Goal: Transaction & Acquisition: Purchase product/service

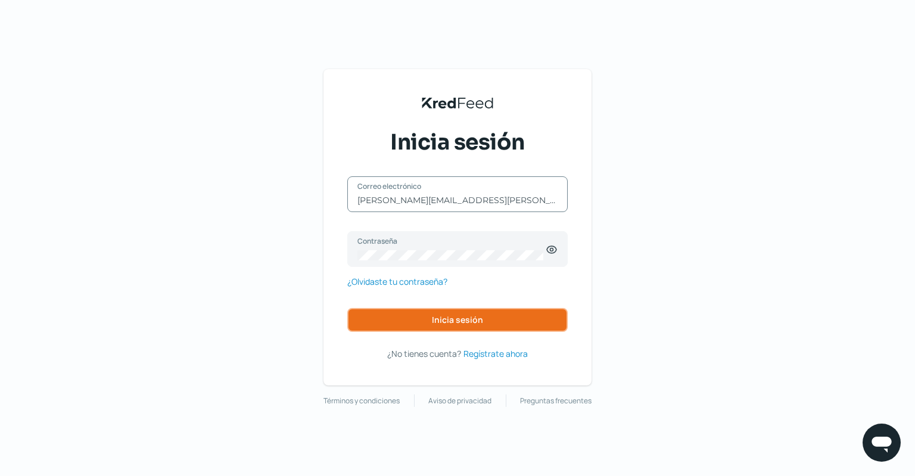
click at [443, 320] on span "Inicia sesión" at bounding box center [457, 320] width 51 height 8
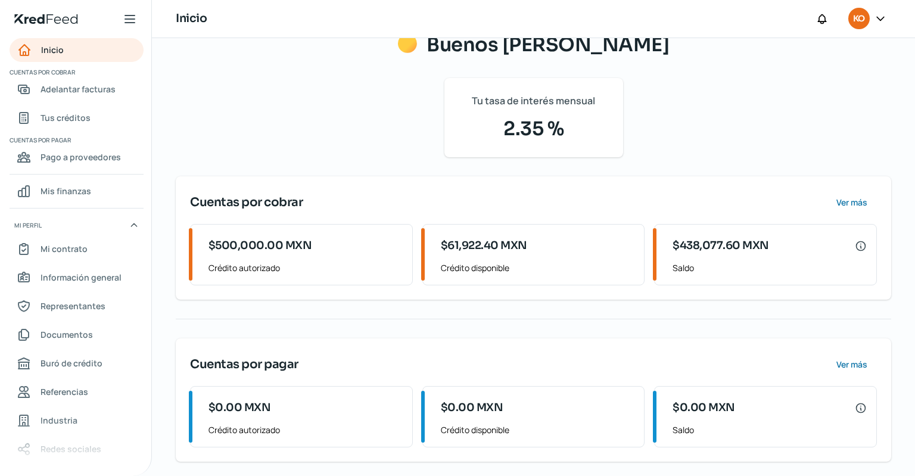
scroll to position [52, 0]
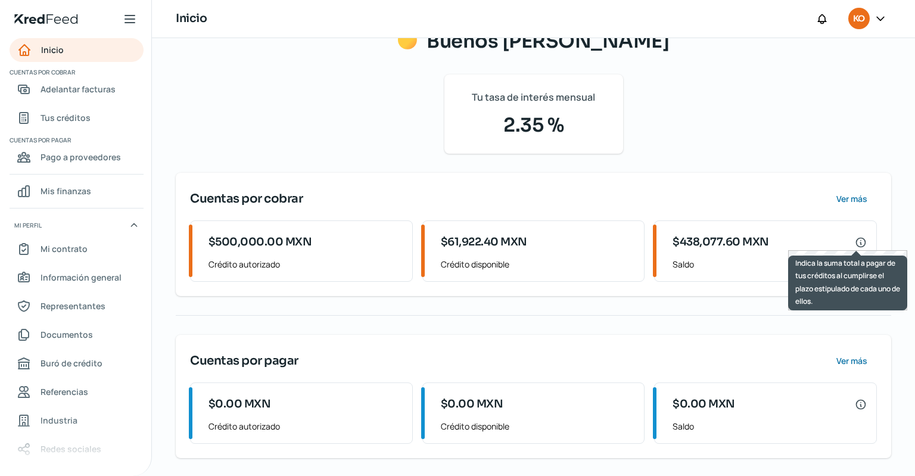
click at [857, 242] on icon at bounding box center [861, 242] width 9 height 9
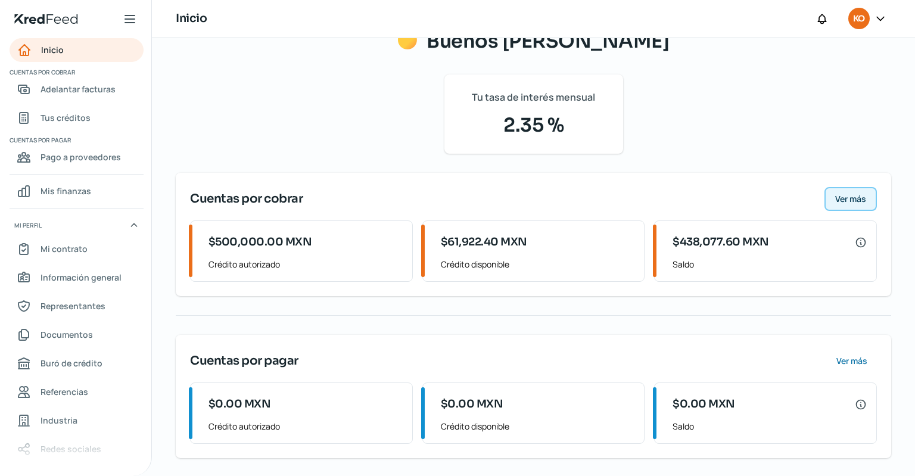
click at [838, 197] on span "Ver más" at bounding box center [851, 199] width 31 height 8
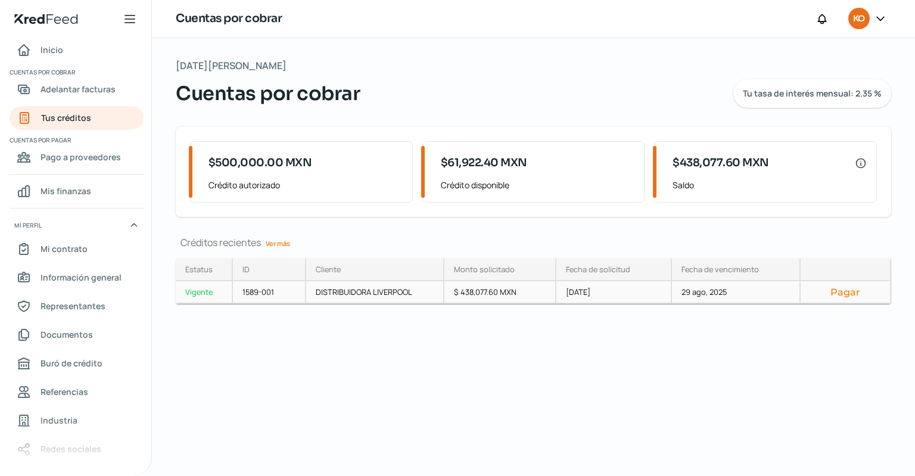
click at [844, 293] on button "Pagar" at bounding box center [846, 292] width 70 height 12
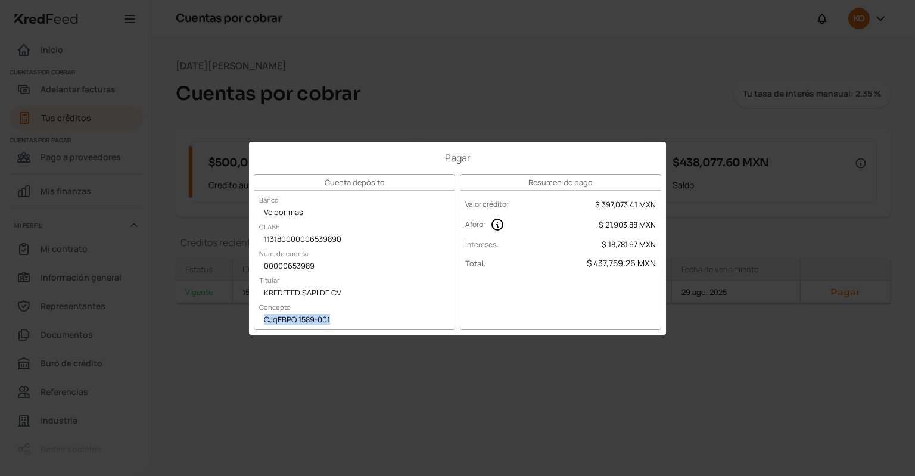
click at [321, 319] on div "CJqEBPQ 1589-001" at bounding box center [355, 321] width 200 height 18
drag, startPoint x: 657, startPoint y: 263, endPoint x: 634, endPoint y: 263, distance: 22.6
click at [637, 261] on div "Total : $ 437,759.26 MXN" at bounding box center [561, 263] width 200 height 19
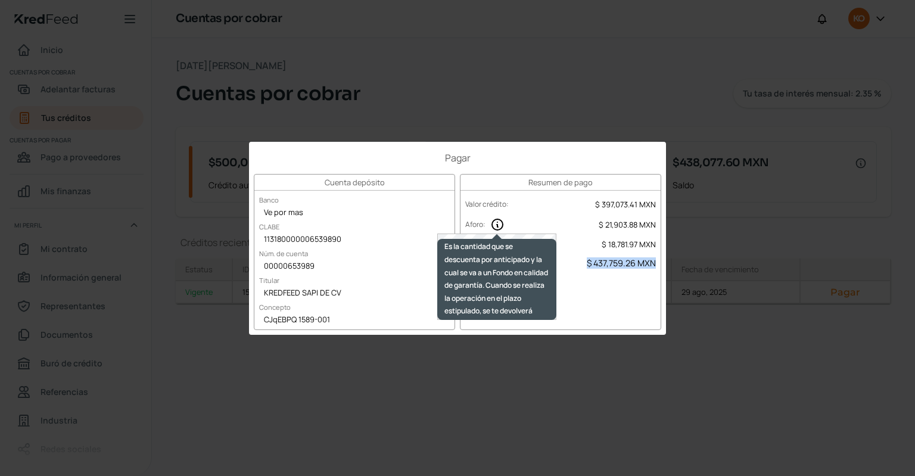
click at [498, 226] on icon at bounding box center [497, 224] width 11 height 11
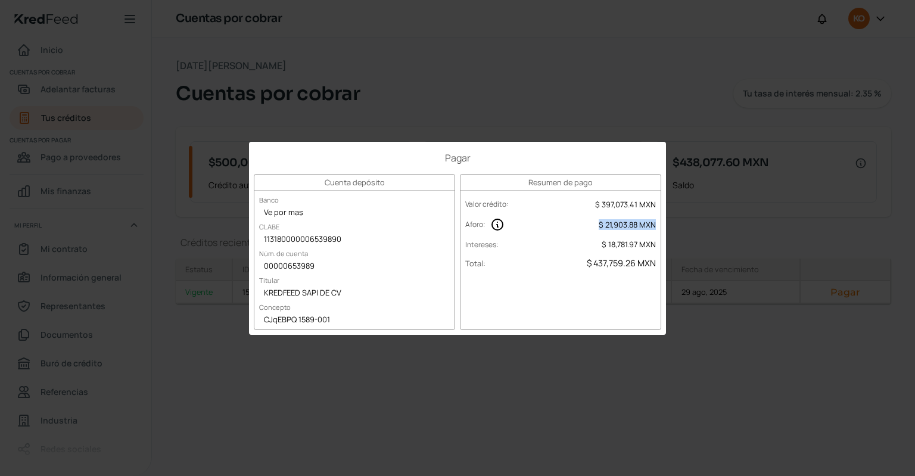
click at [588, 113] on div "Pagar Cuenta depósito Banco Ve por mas CLABE 113180000006539890 Núm. de cuenta …" at bounding box center [457, 238] width 915 height 476
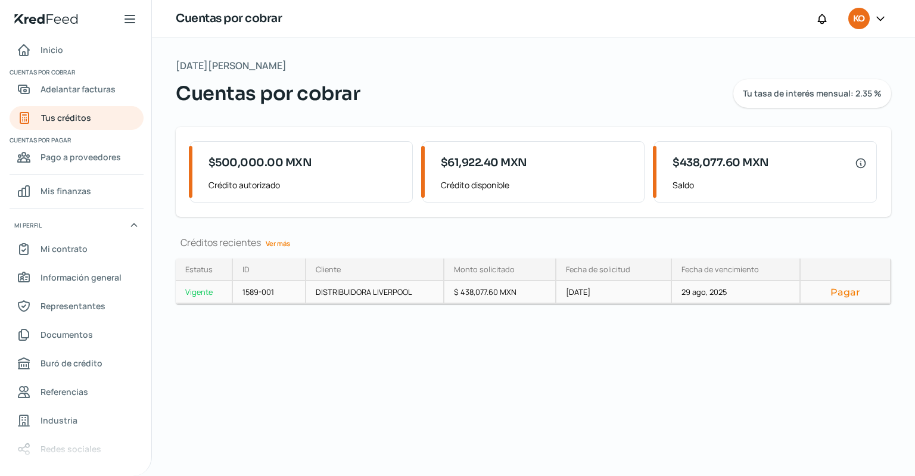
click at [203, 293] on div "Vigente" at bounding box center [204, 292] width 57 height 23
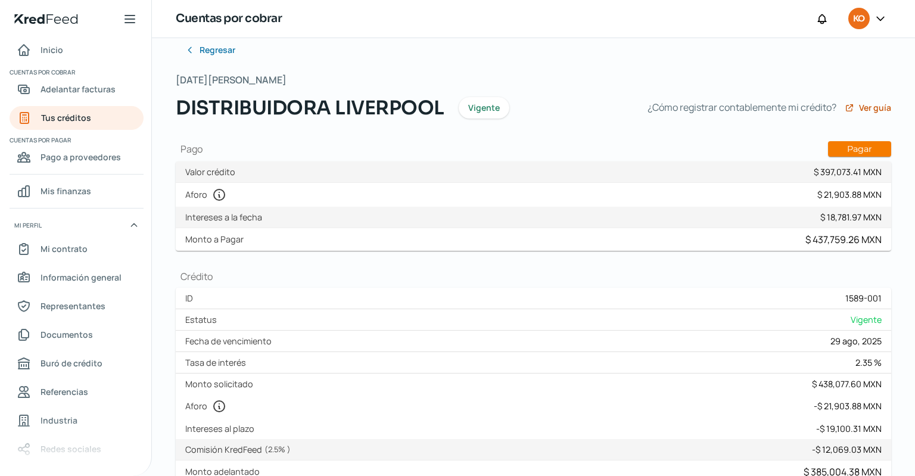
scroll to position [17, 0]
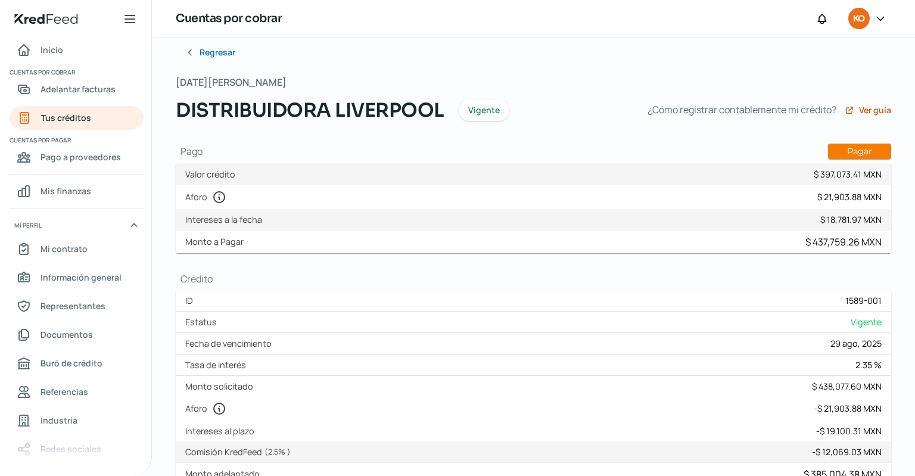
click at [852, 159] on div "Regresar [DATE][PERSON_NAME] DISTRIBUIDORA LIVERPOOL Vigente ¿Cómo registrar co…" at bounding box center [534, 411] width 716 height 740
click at [851, 152] on button "Pagar" at bounding box center [859, 151] width 63 height 15
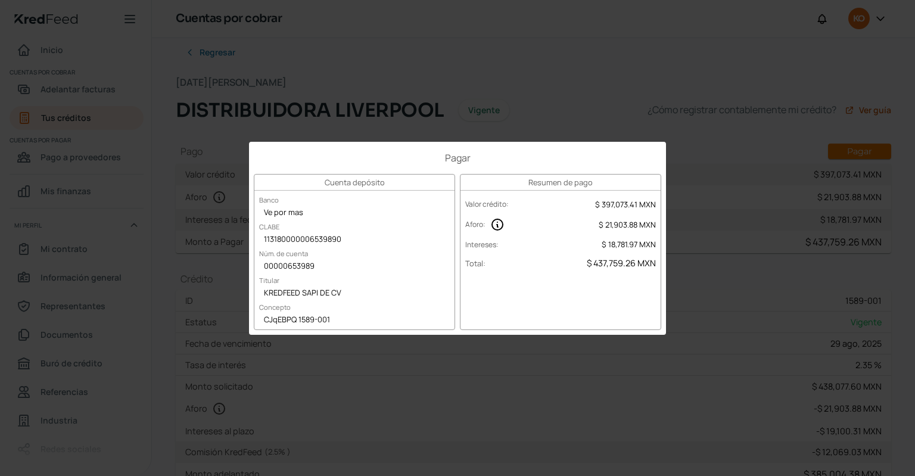
click at [561, 100] on div "Pagar Cuenta depósito Banco Ve por mas CLABE 113180000006539890 Núm. de cuenta …" at bounding box center [457, 238] width 915 height 476
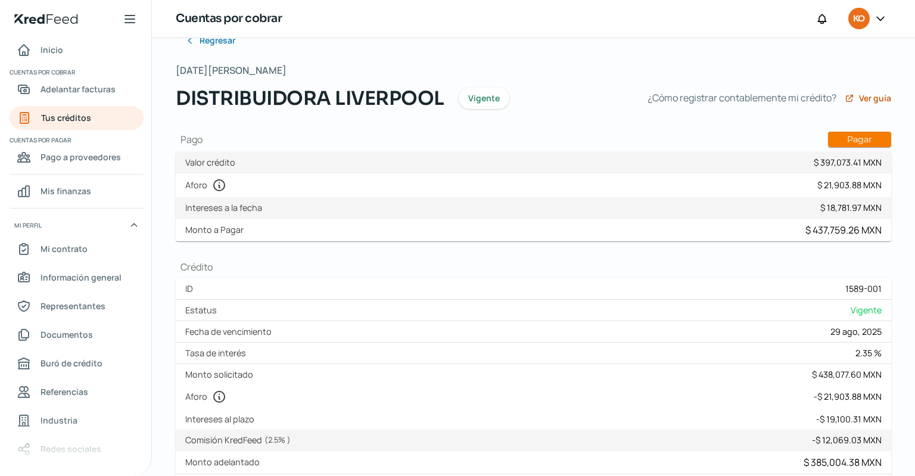
scroll to position [25, 0]
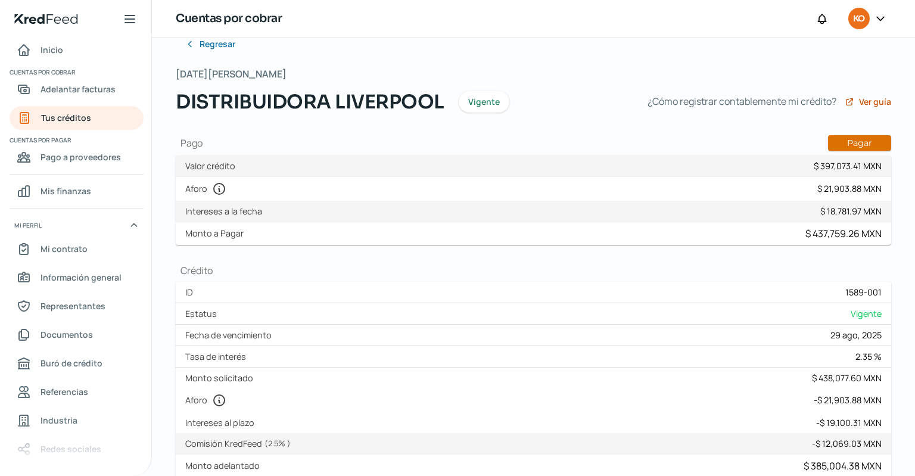
click at [842, 145] on button "Pagar" at bounding box center [859, 142] width 63 height 15
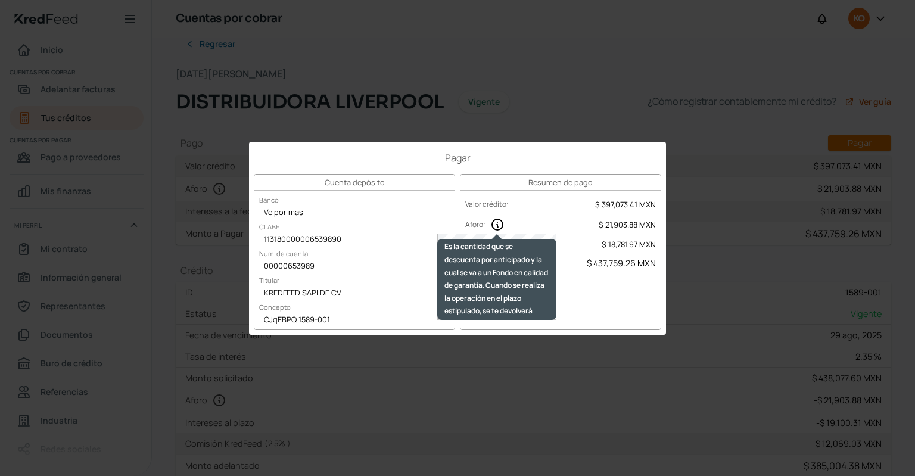
click at [498, 224] on icon at bounding box center [498, 225] width 14 height 14
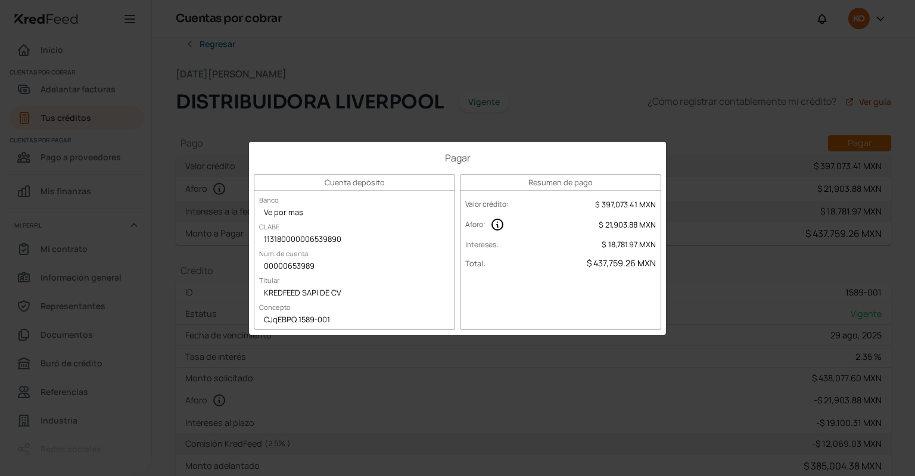
click at [727, 265] on div "Pagar Cuenta depósito Banco Ve por mas CLABE 113180000006539890 Núm. de cuenta …" at bounding box center [457, 238] width 915 height 476
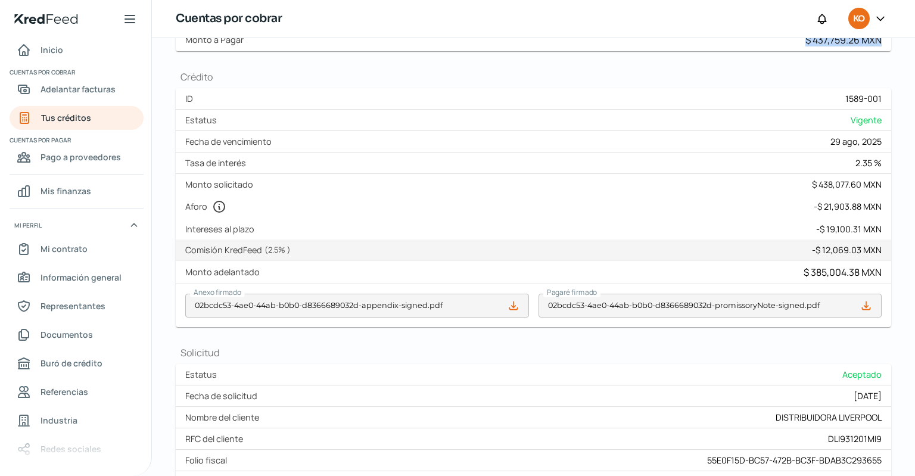
scroll to position [0, 0]
